Goal: Information Seeking & Learning: Learn about a topic

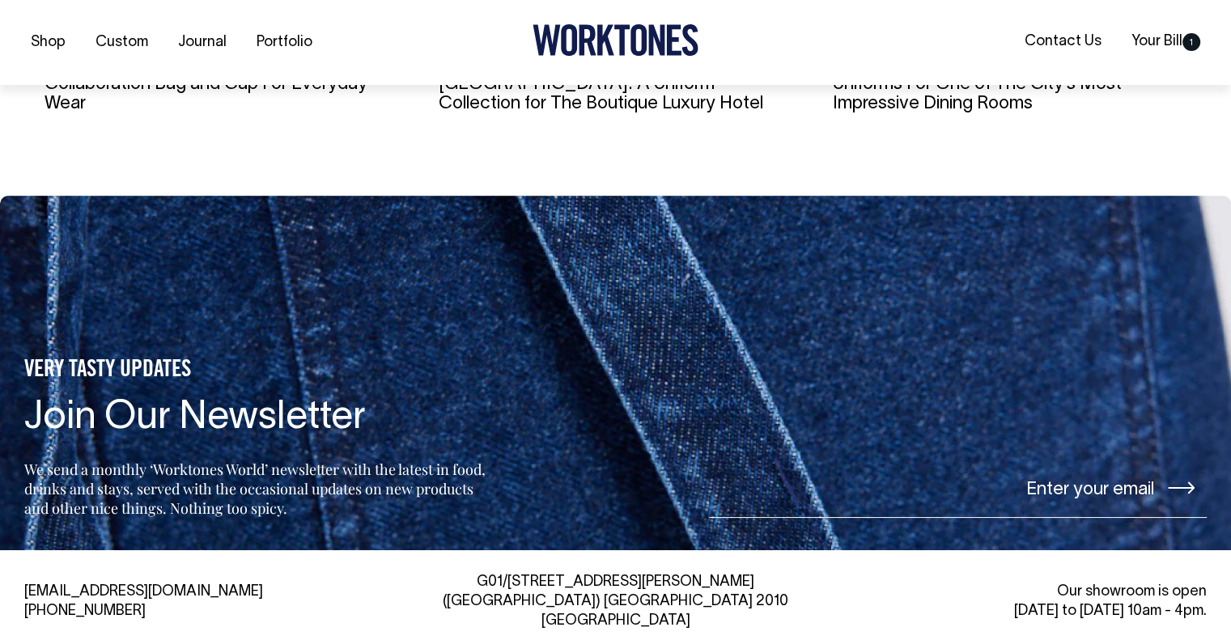
scroll to position [3518, 0]
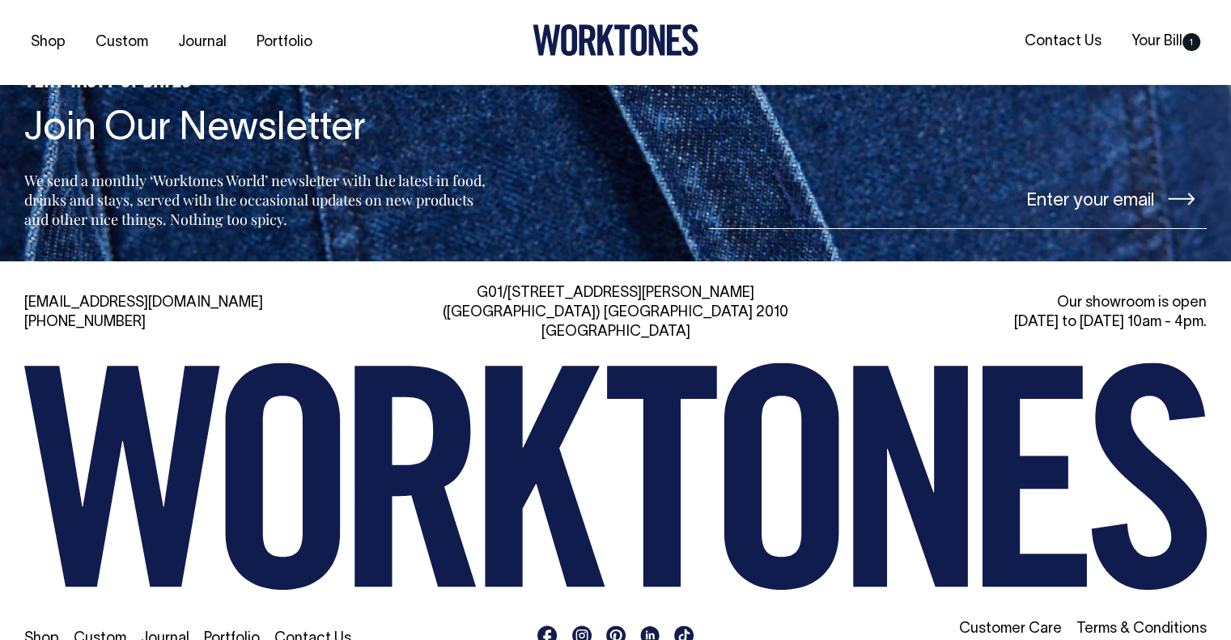
drag, startPoint x: 469, startPoint y: 32, endPoint x: 502, endPoint y: 503, distance: 472.1
click at [1036, 622] on link "Customer Care" at bounding box center [1010, 629] width 103 height 14
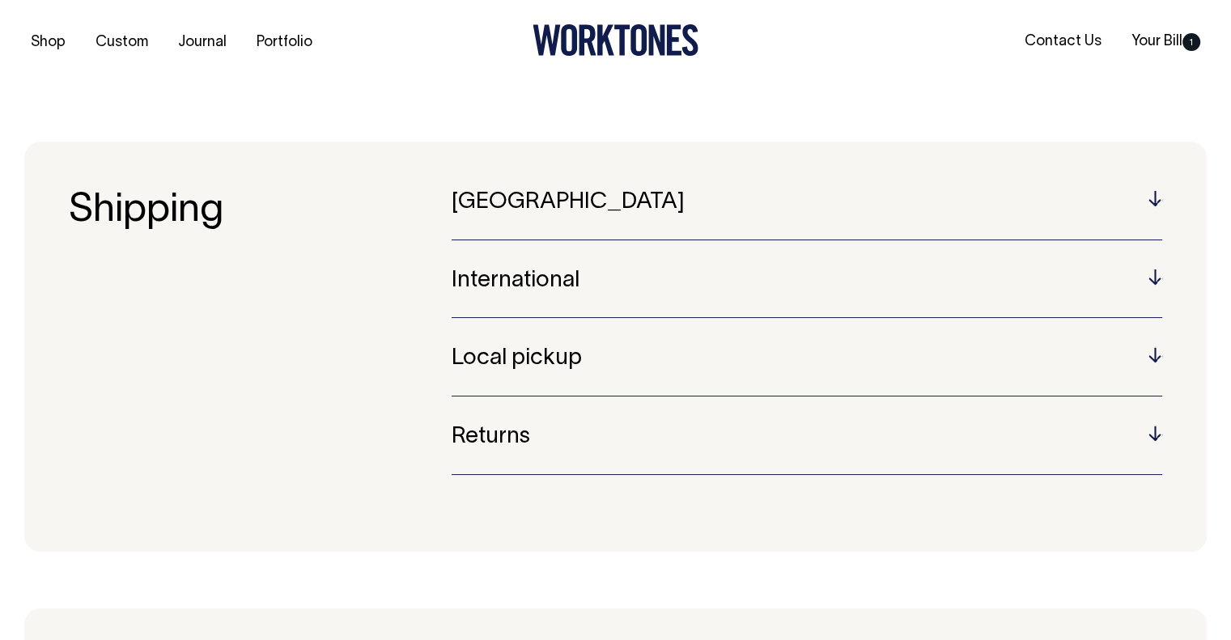
click at [812, 310] on div "International Worktones offers worldwide shipping using AusPost Express, DHL or…" at bounding box center [807, 294] width 710 height 50
click at [787, 281] on h5 "International" at bounding box center [807, 281] width 710 height 25
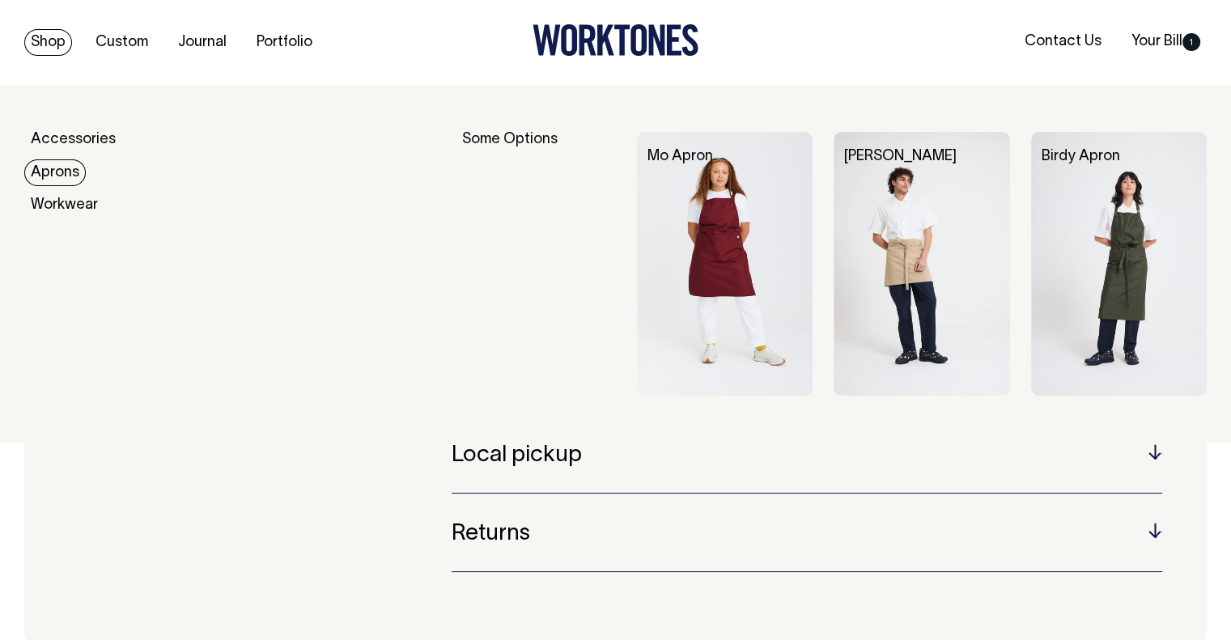
click at [58, 167] on link "Aprons" at bounding box center [55, 172] width 62 height 27
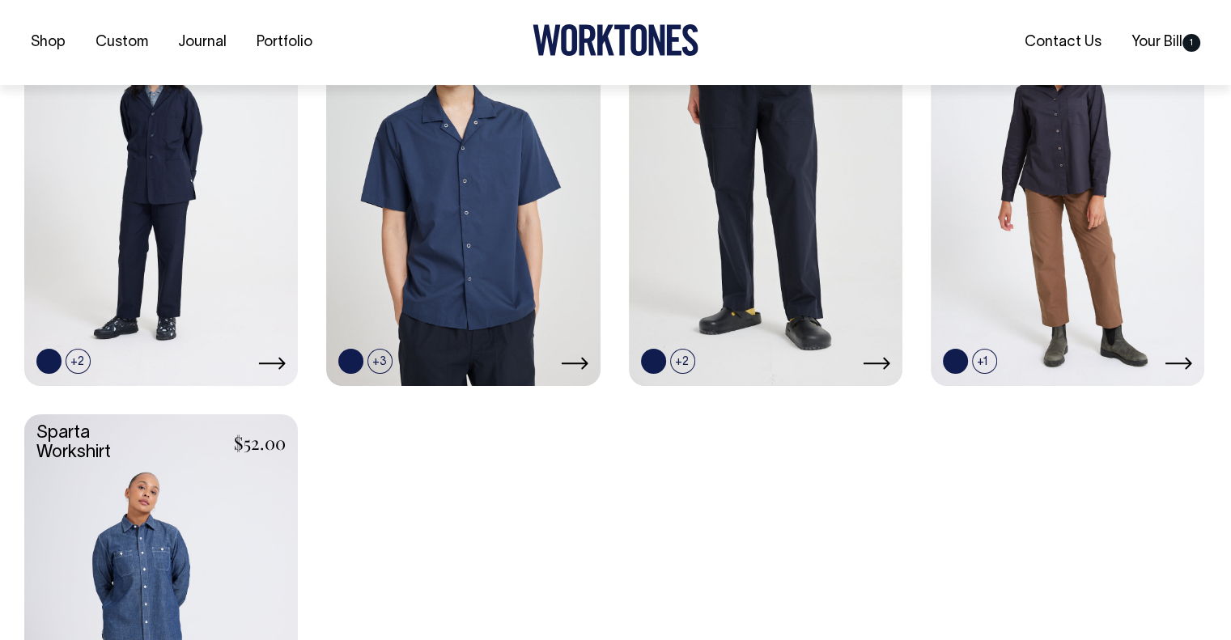
scroll to position [808, 0]
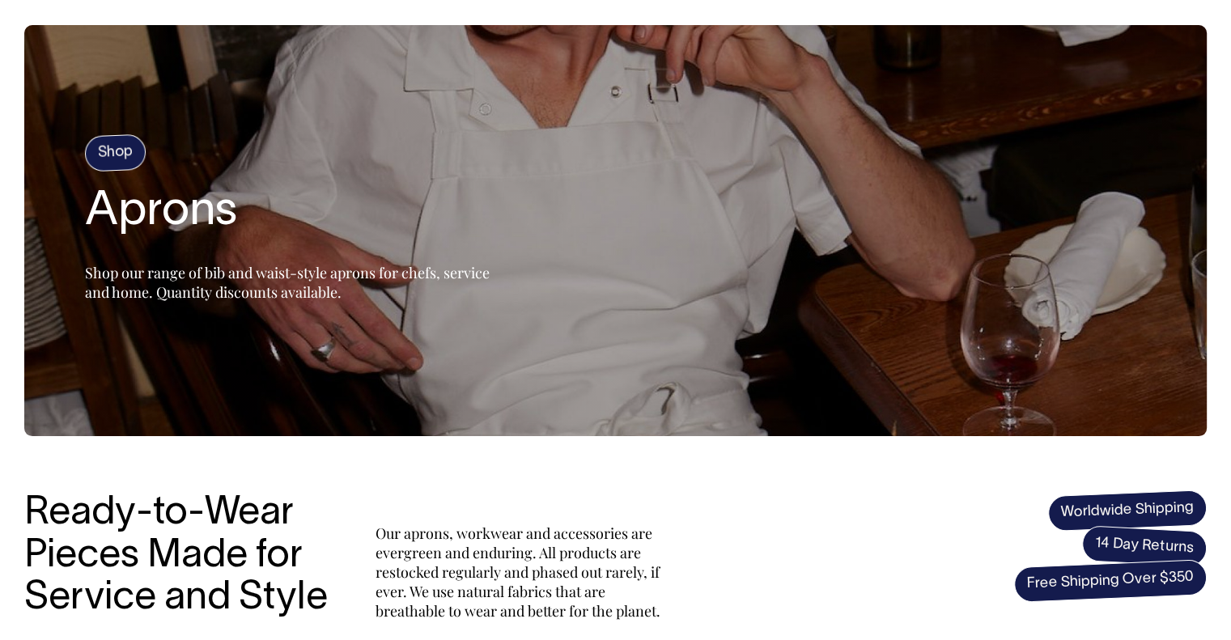
scroll to position [41, 0]
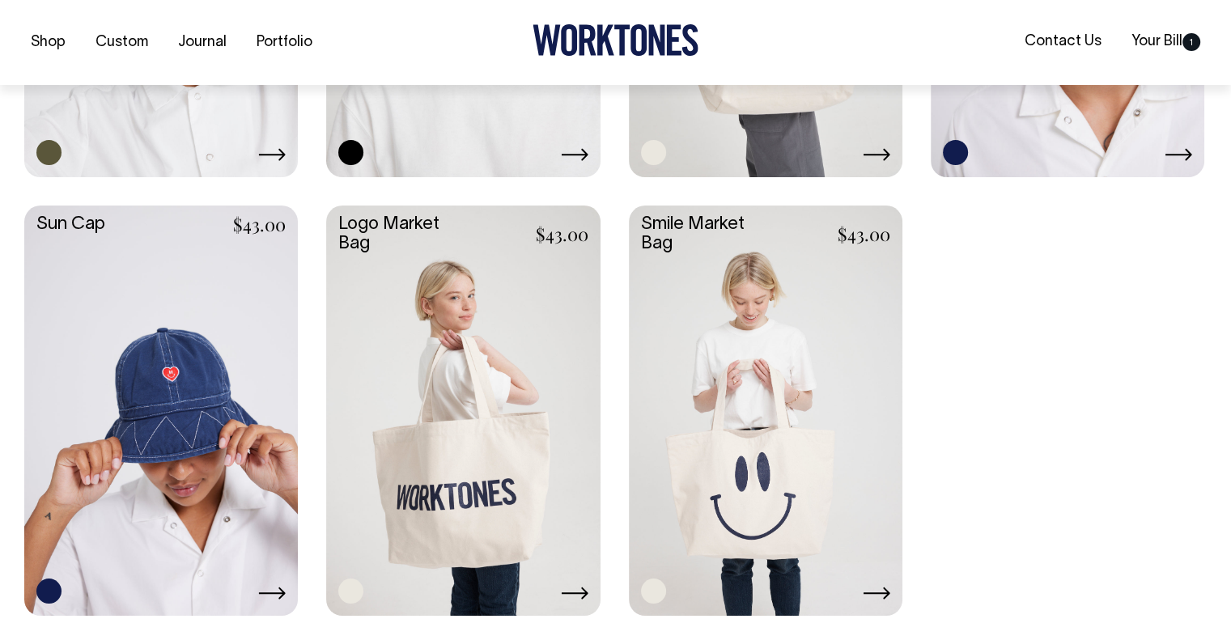
scroll to position [1456, 0]
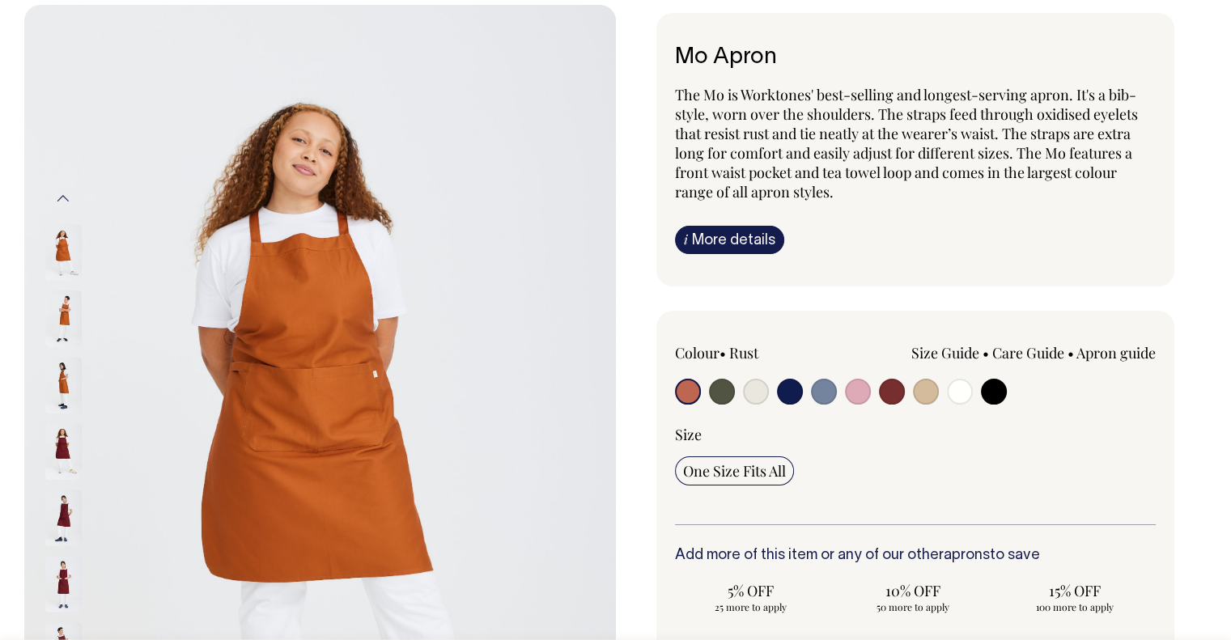
scroll to position [81, 0]
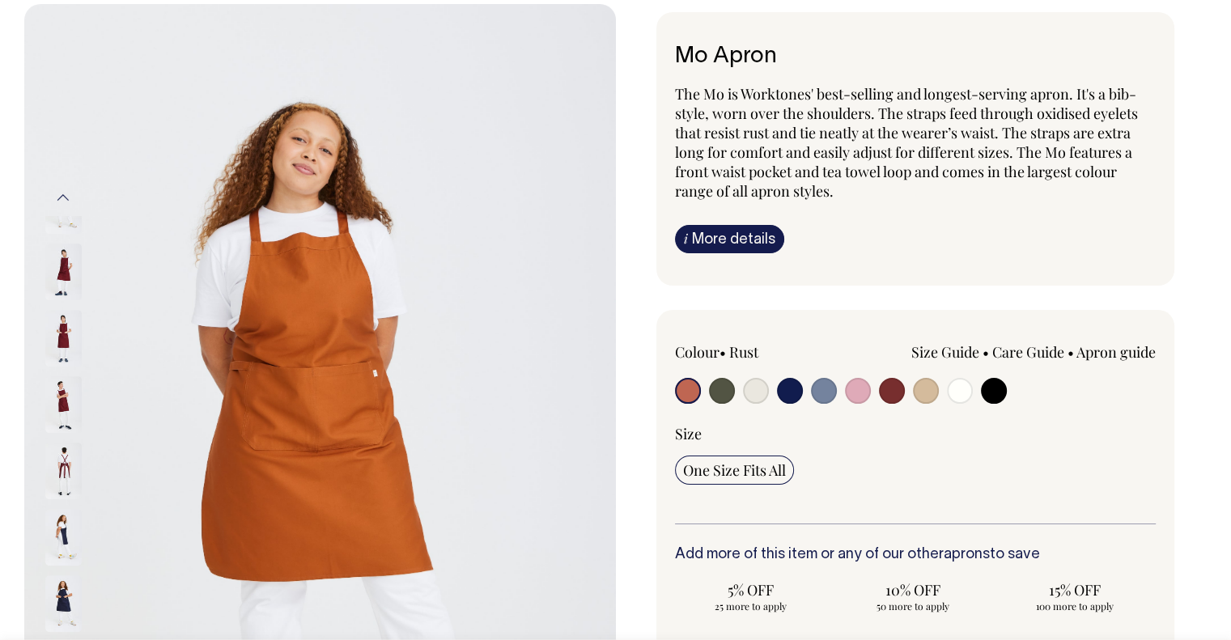
drag, startPoint x: 65, startPoint y: 463, endPoint x: 92, endPoint y: 220, distance: 244.3
click at [92, 220] on div at bounding box center [85, 205] width 81 height 66
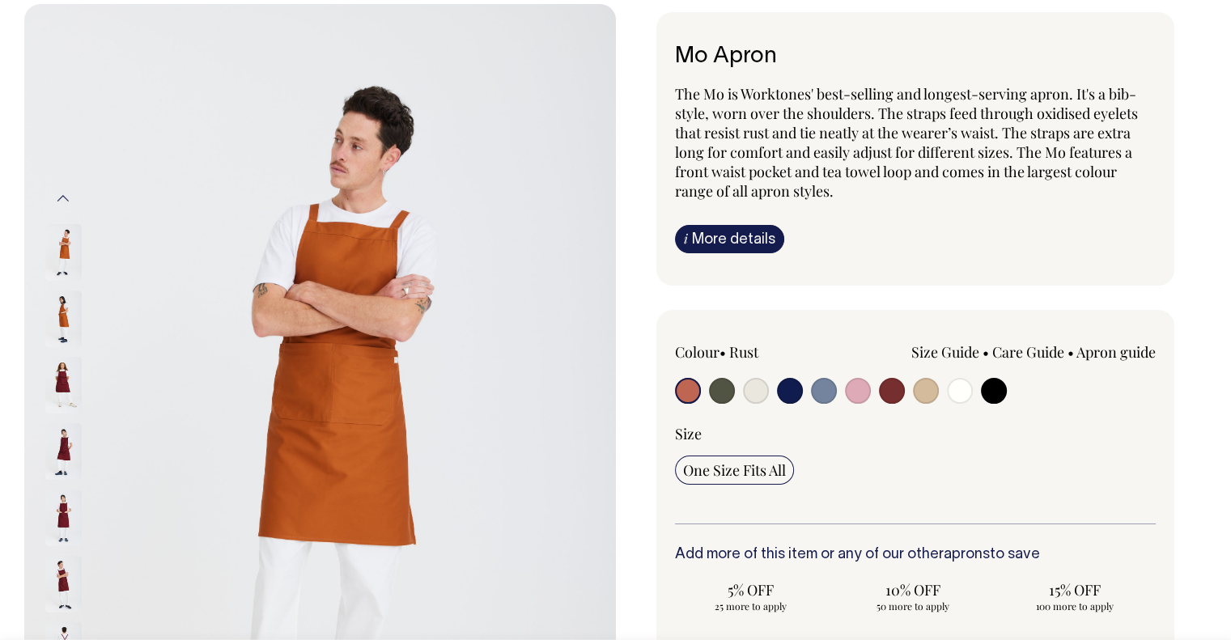
click at [62, 600] on img at bounding box center [63, 584] width 36 height 57
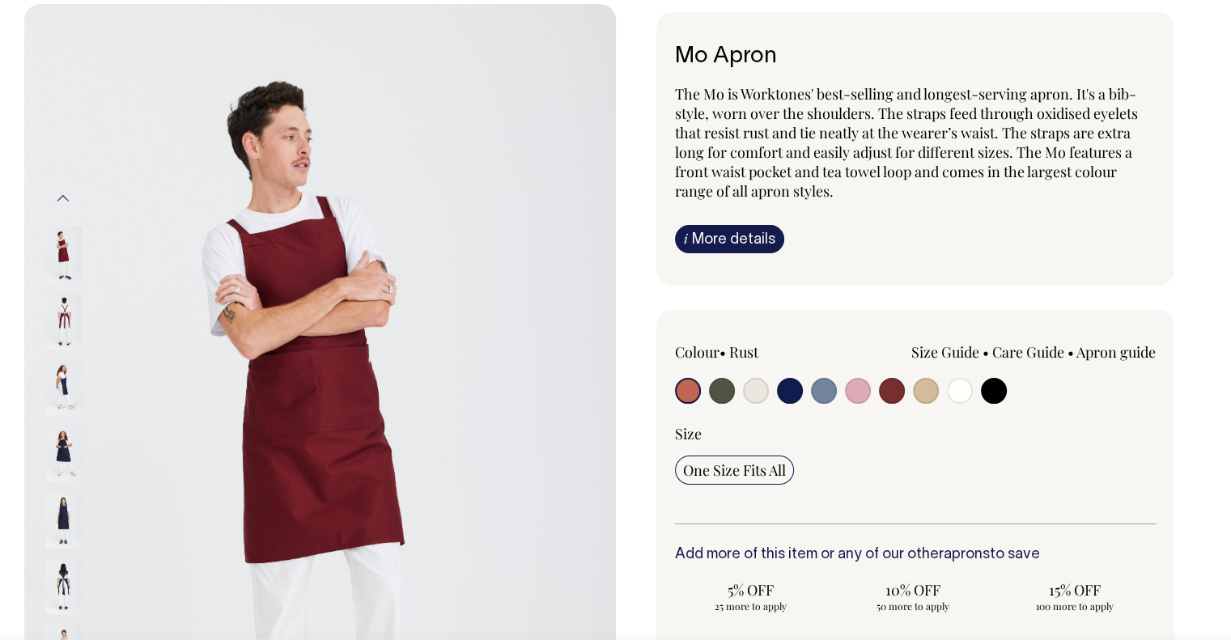
click at [60, 579] on img at bounding box center [63, 586] width 36 height 57
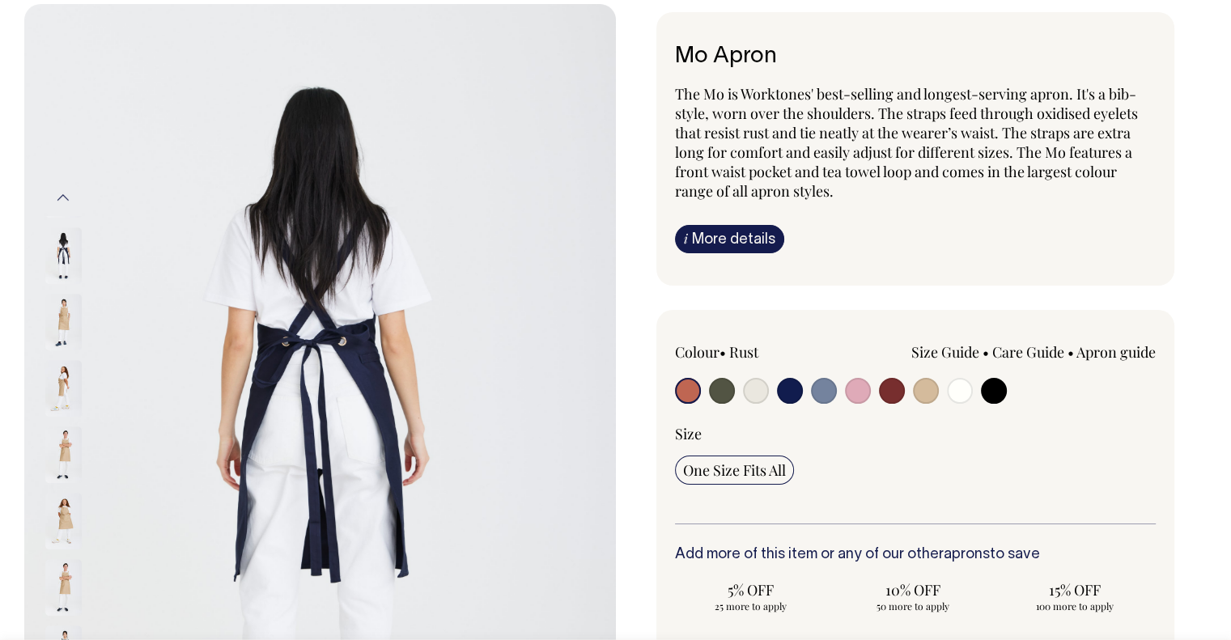
click at [65, 312] on img at bounding box center [63, 322] width 36 height 57
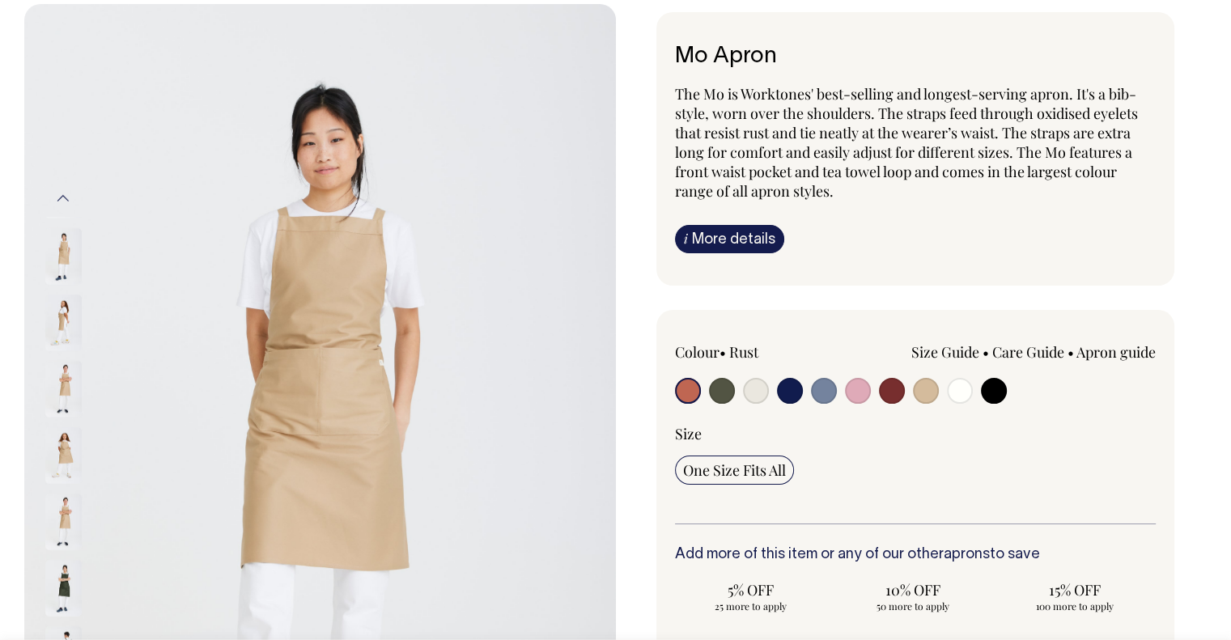
click at [58, 569] on img at bounding box center [63, 587] width 36 height 57
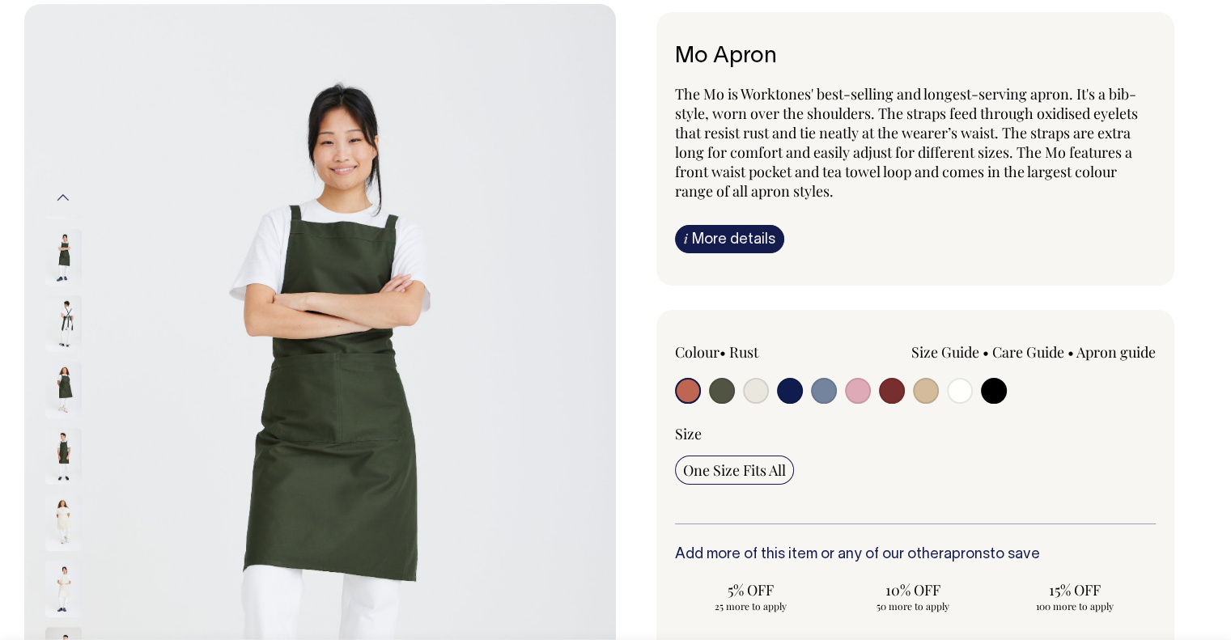
click at [62, 461] on img at bounding box center [63, 456] width 36 height 57
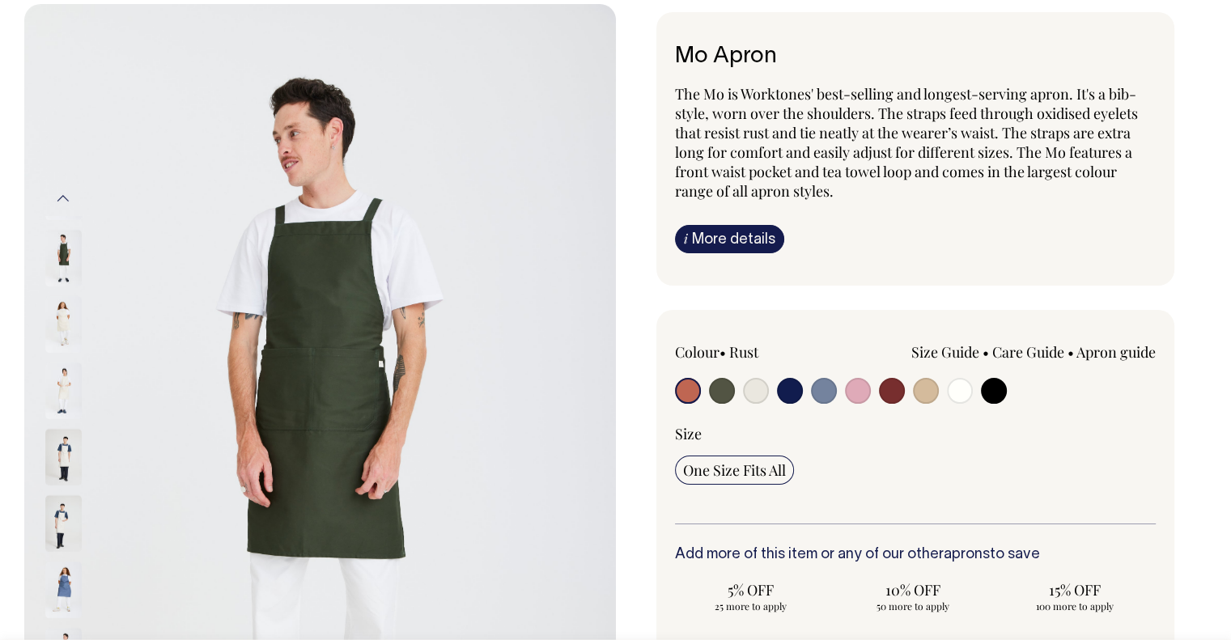
click at [70, 449] on img at bounding box center [63, 457] width 36 height 57
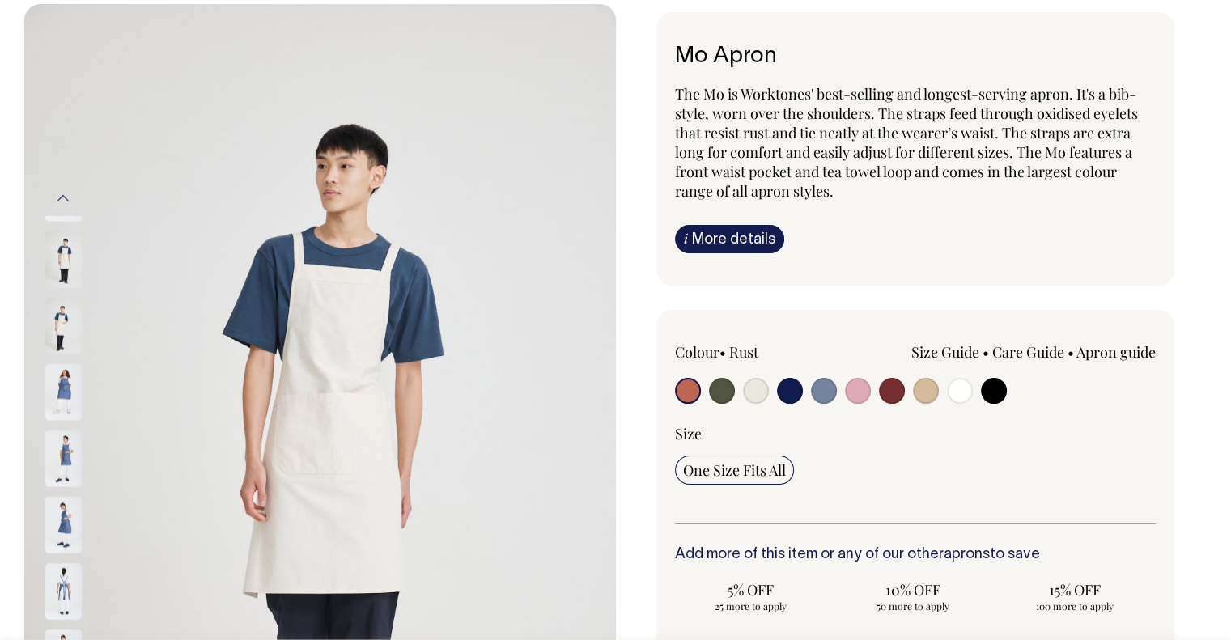
click at [74, 450] on img at bounding box center [63, 458] width 36 height 57
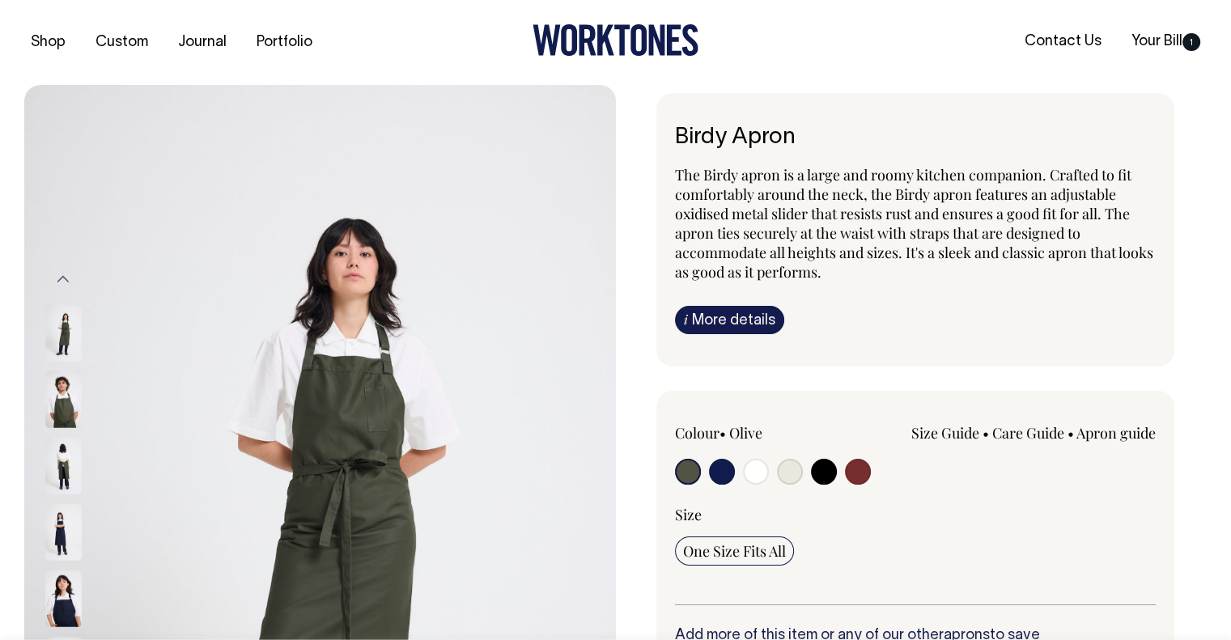
click at [57, 464] on img at bounding box center [63, 465] width 36 height 57
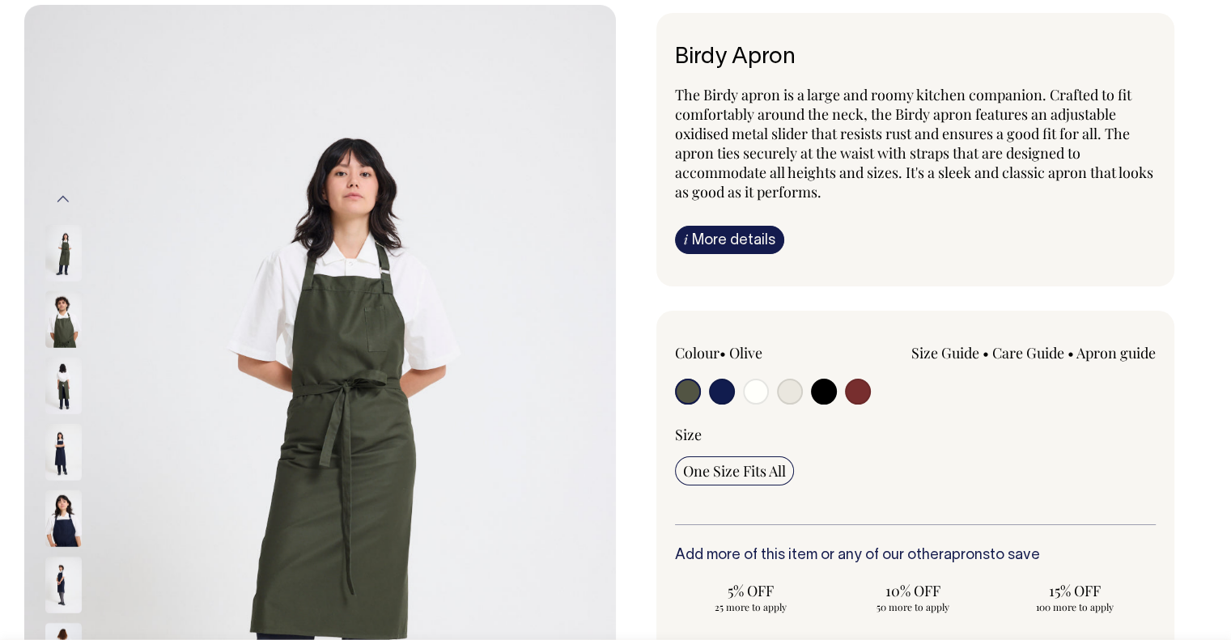
scroll to position [81, 0]
click at [56, 243] on img at bounding box center [63, 251] width 36 height 57
click at [61, 248] on img at bounding box center [63, 251] width 36 height 57
click at [66, 400] on img at bounding box center [63, 384] width 36 height 57
click at [66, 380] on img at bounding box center [63, 384] width 36 height 57
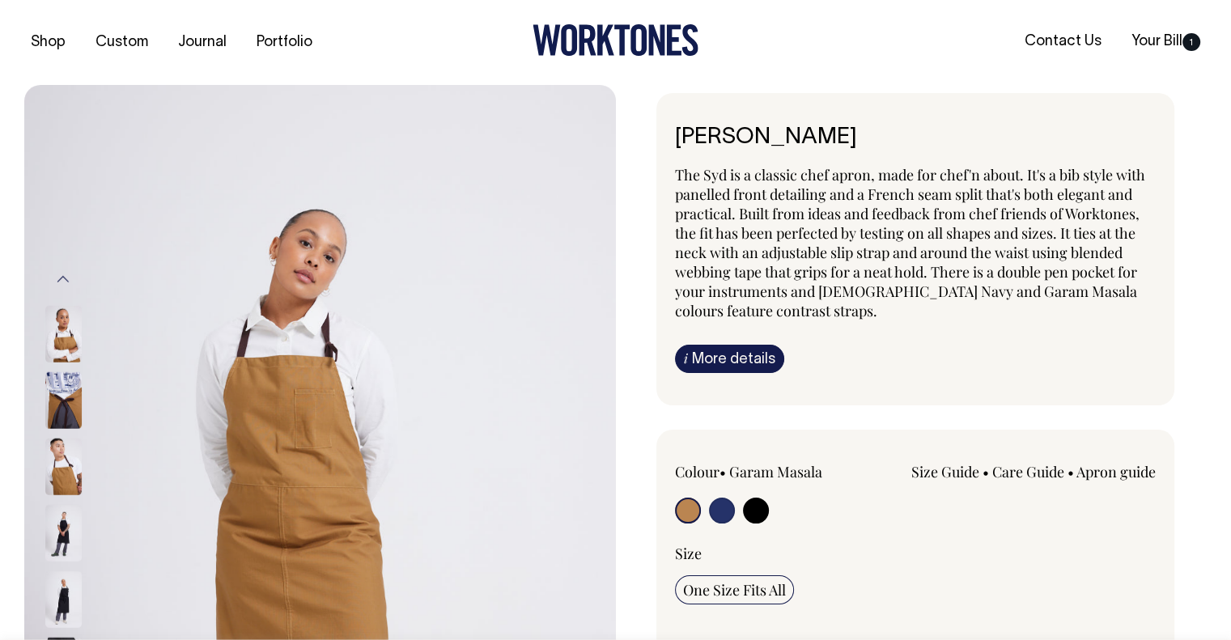
drag, startPoint x: 63, startPoint y: 486, endPoint x: 66, endPoint y: 459, distance: 27.6
click at [76, 291] on div "Previous Next" at bounding box center [85, 528] width 81 height 535
drag, startPoint x: 70, startPoint y: 582, endPoint x: 33, endPoint y: 286, distance: 297.6
click at [35, 294] on div "Previous Next" at bounding box center [320, 529] width 592 height 888
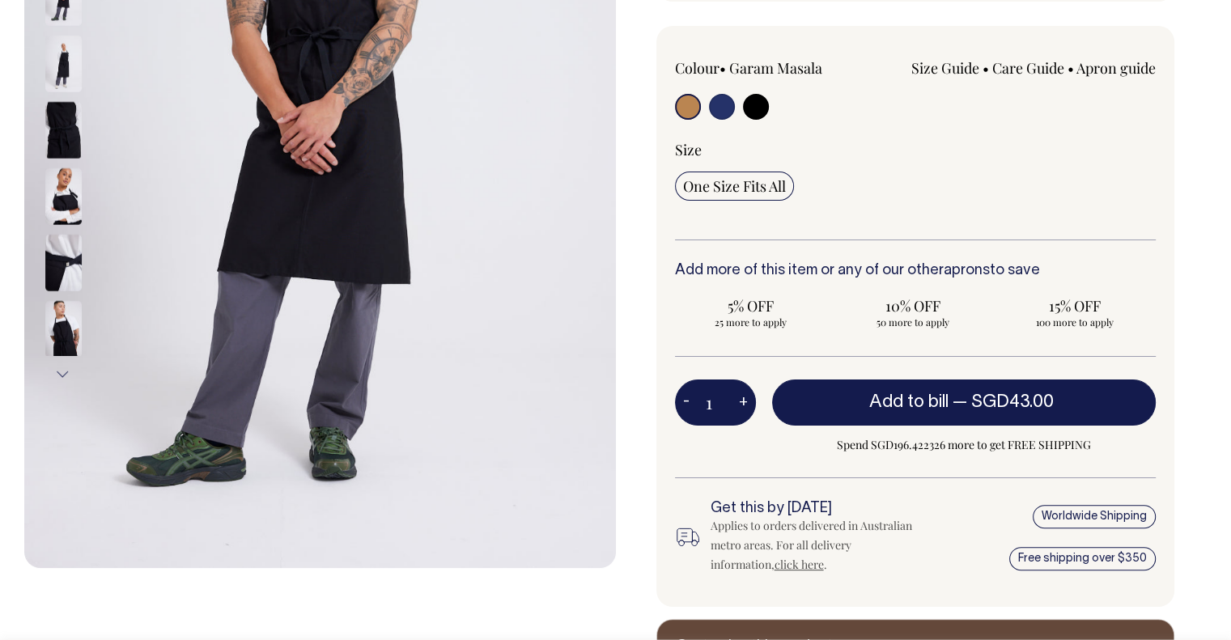
scroll to position [405, 0]
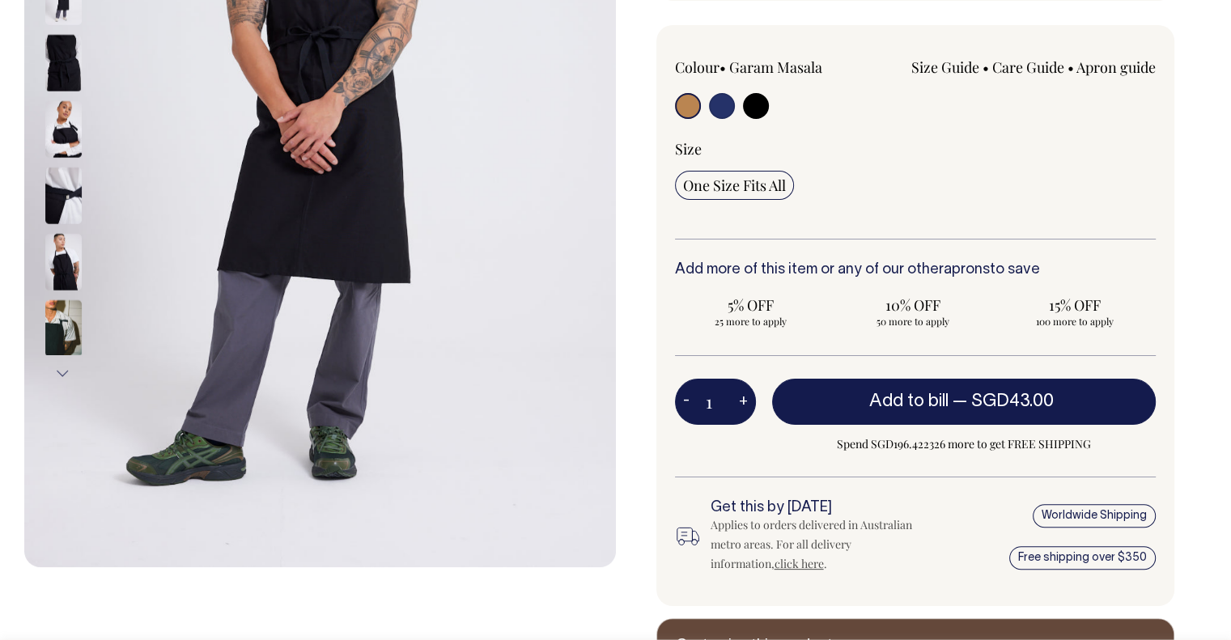
click at [62, 201] on img at bounding box center [63, 195] width 36 height 57
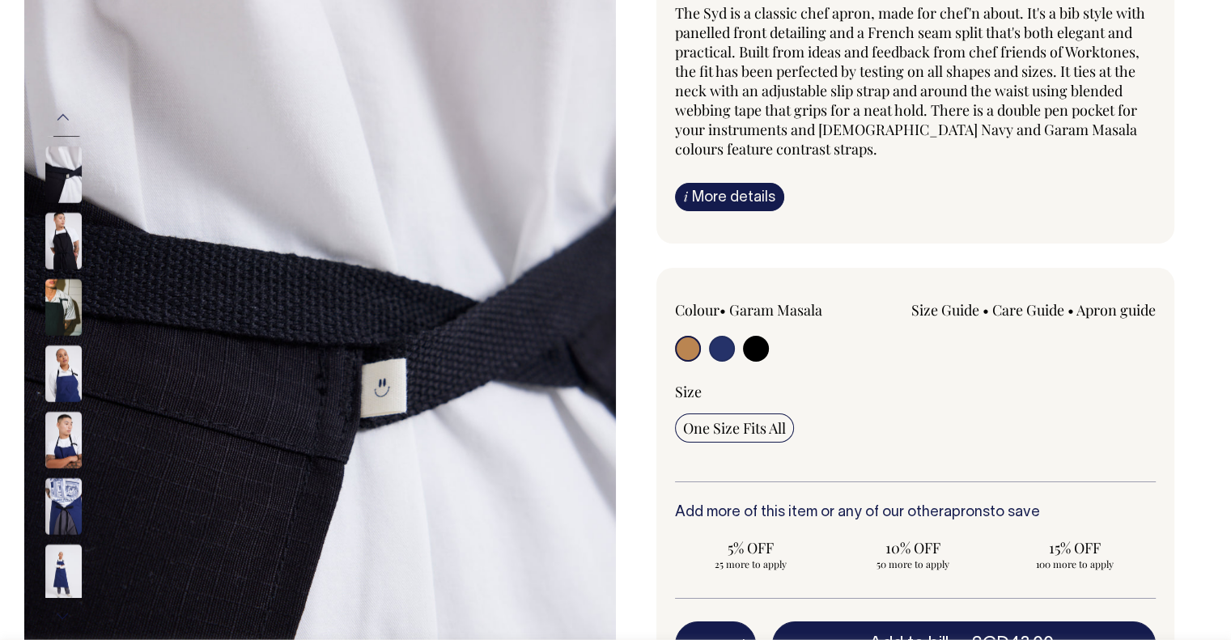
scroll to position [162, 0]
click at [63, 244] on img at bounding box center [63, 240] width 36 height 57
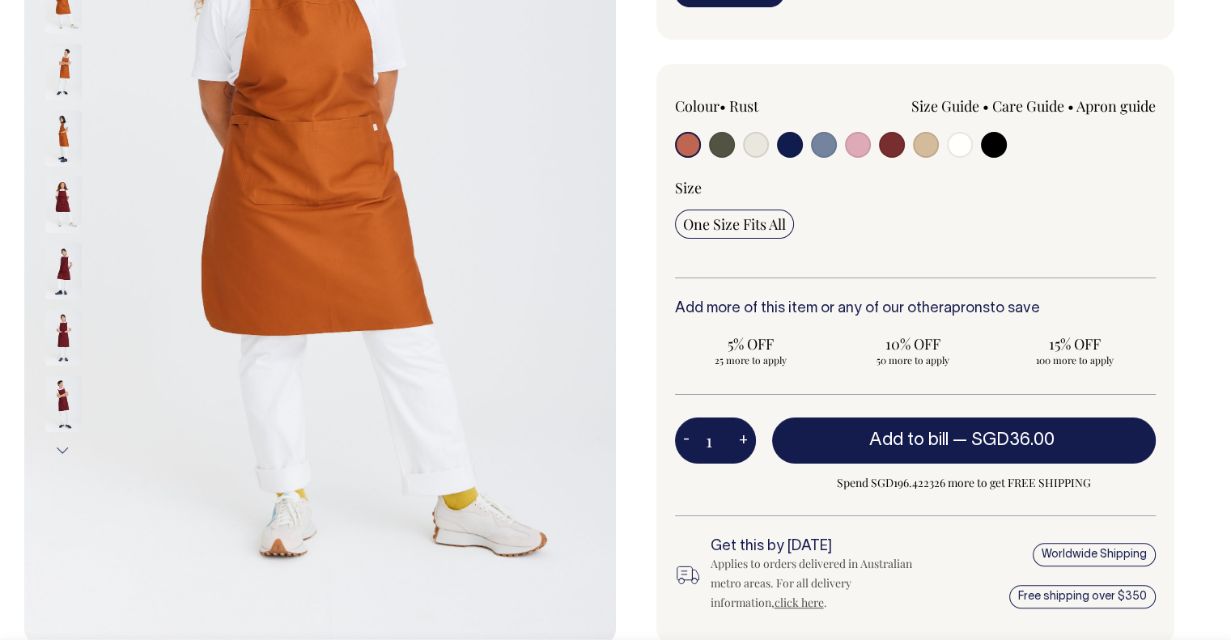
click at [1114, 102] on link "Apron guide" at bounding box center [1115, 105] width 79 height 19
